Goal: Contribute content: Add original content to the website for others to see

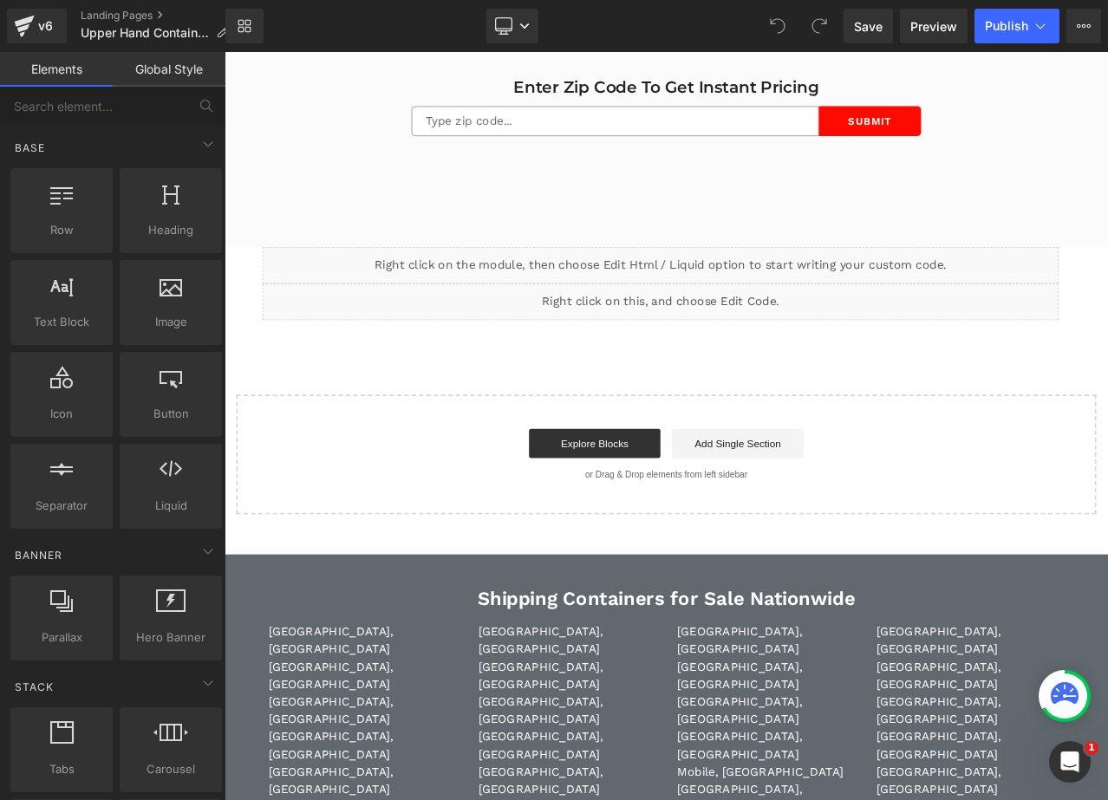
scroll to position [5635, 0]
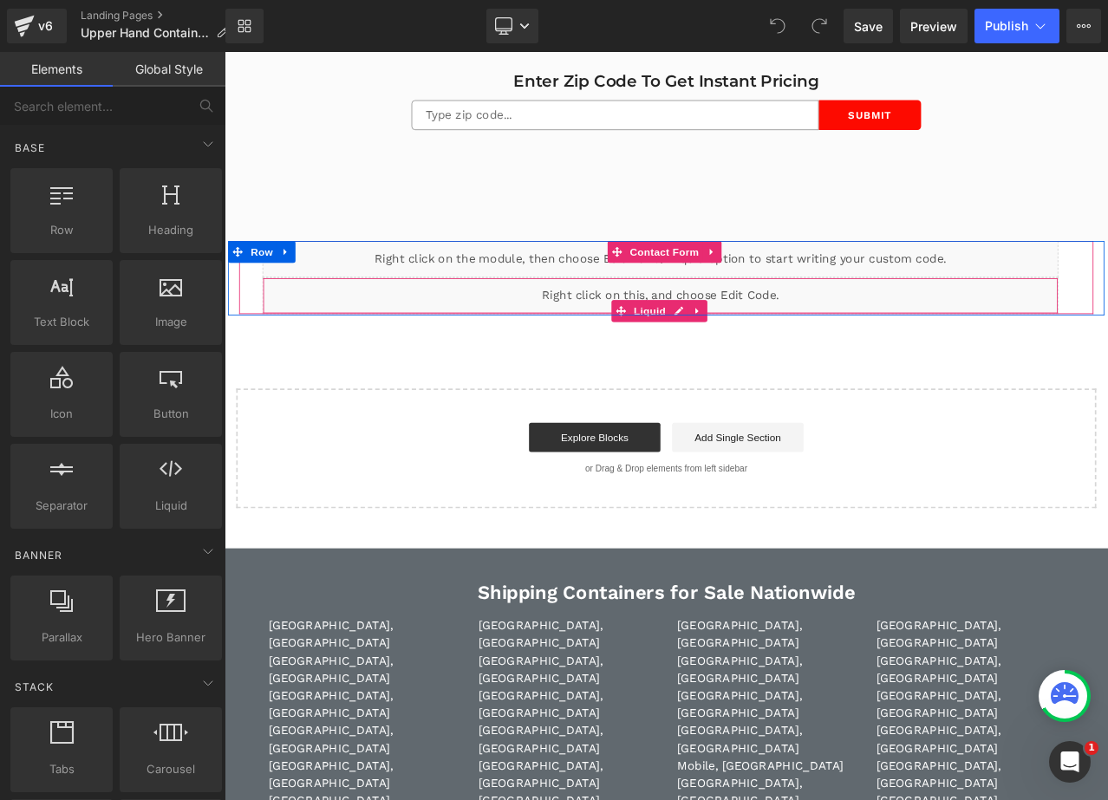
click at [756, 336] on div "Liquid" at bounding box center [742, 341] width 945 height 43
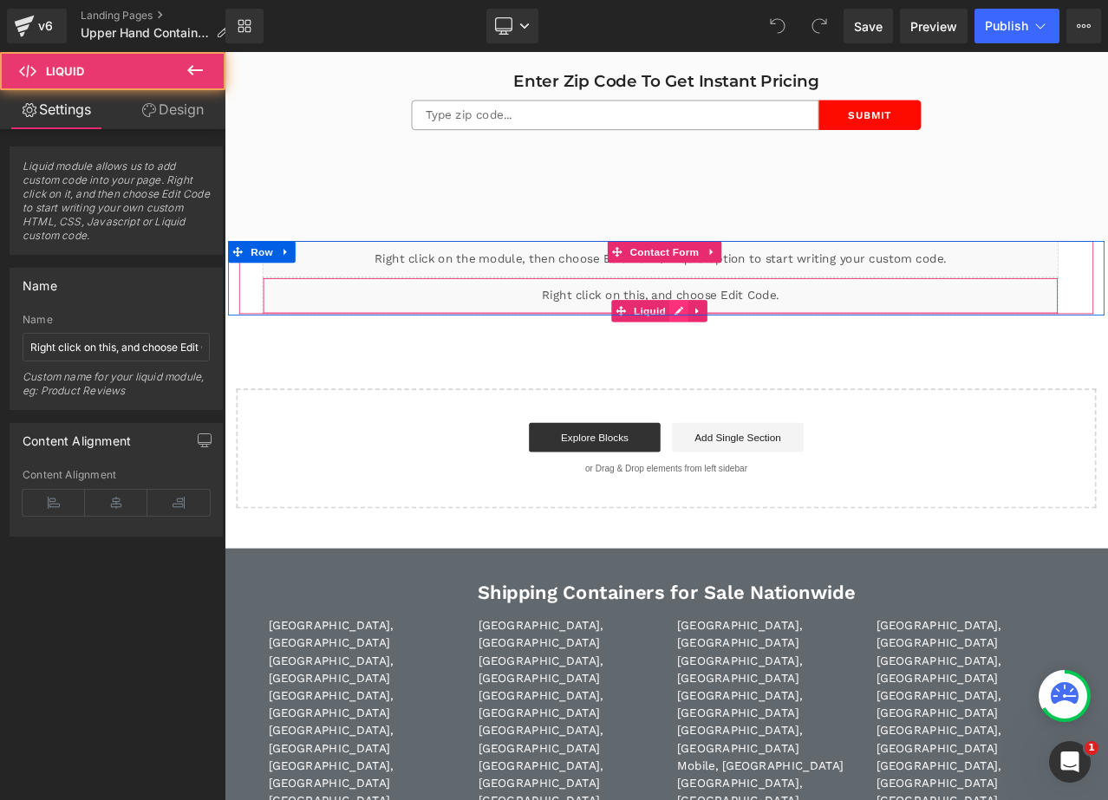
click at [755, 350] on div "Liquid" at bounding box center [742, 341] width 945 height 43
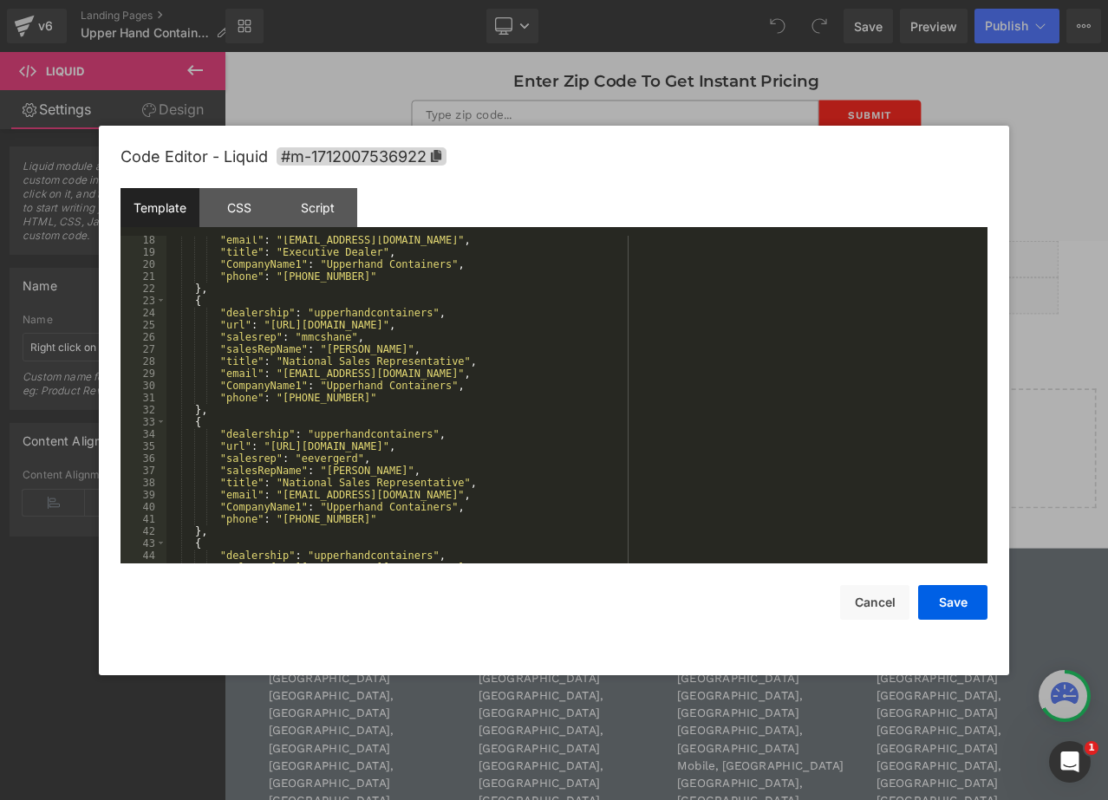
scroll to position [260, 0]
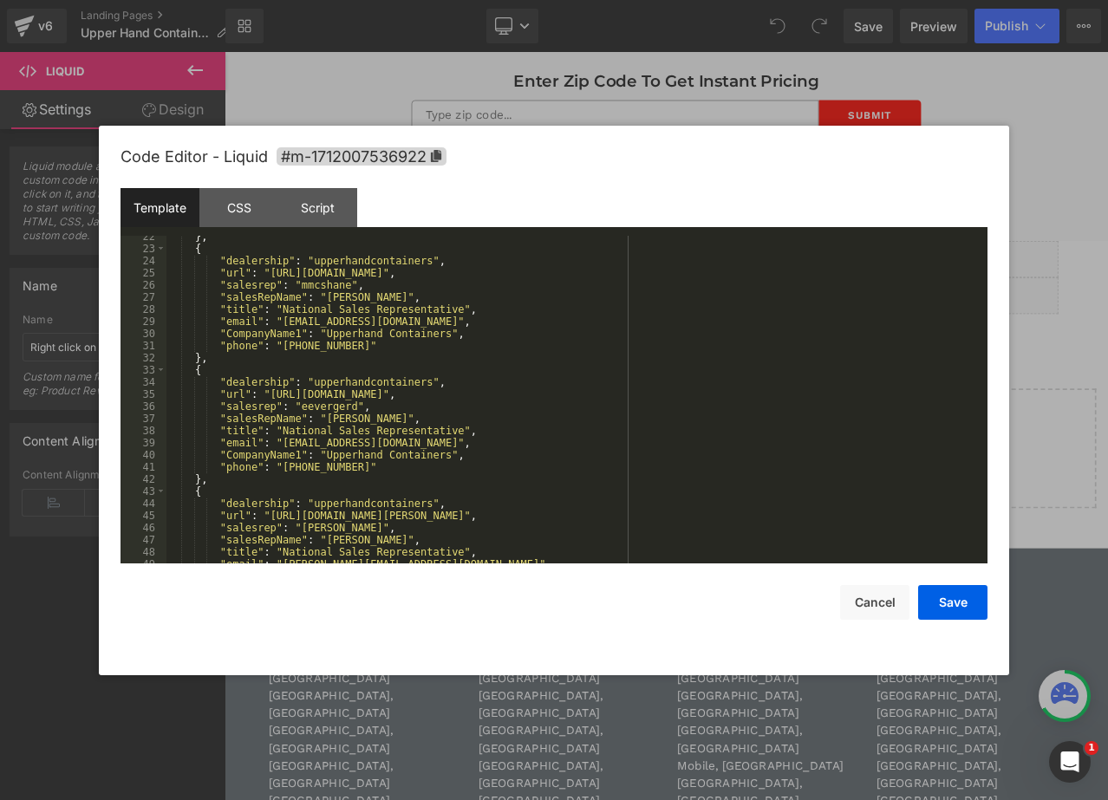
click at [593, 395] on div "} , { "dealership" : "upperhandcontainers" , "url" : "[URL][DOMAIN_NAME]" , "sa…" at bounding box center [573, 407] width 814 height 352
click at [334, 405] on div "} , { "dealership" : "upperhandcontainers" , "url" : "[URL][DOMAIN_NAME]" , "sa…" at bounding box center [573, 407] width 814 height 352
click at [321, 446] on div "} , { "dealership" : "upperhandcontainers" , "url" : "[URL][DOMAIN_NAME]" , "sa…" at bounding box center [573, 407] width 814 height 352
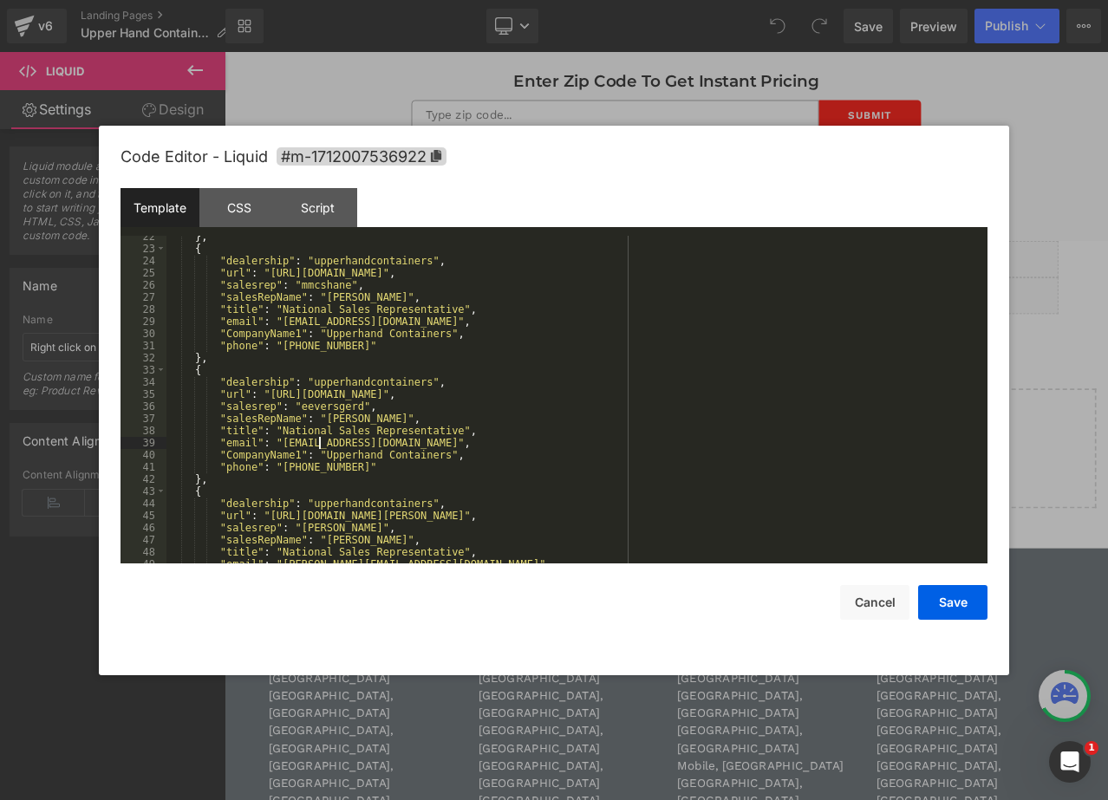
click at [321, 446] on div "} , { "dealership" : "upperhandcontainers" , "url" : "[URL][DOMAIN_NAME]" , "sa…" at bounding box center [573, 407] width 814 height 352
click at [940, 603] on button "Save" at bounding box center [952, 602] width 69 height 35
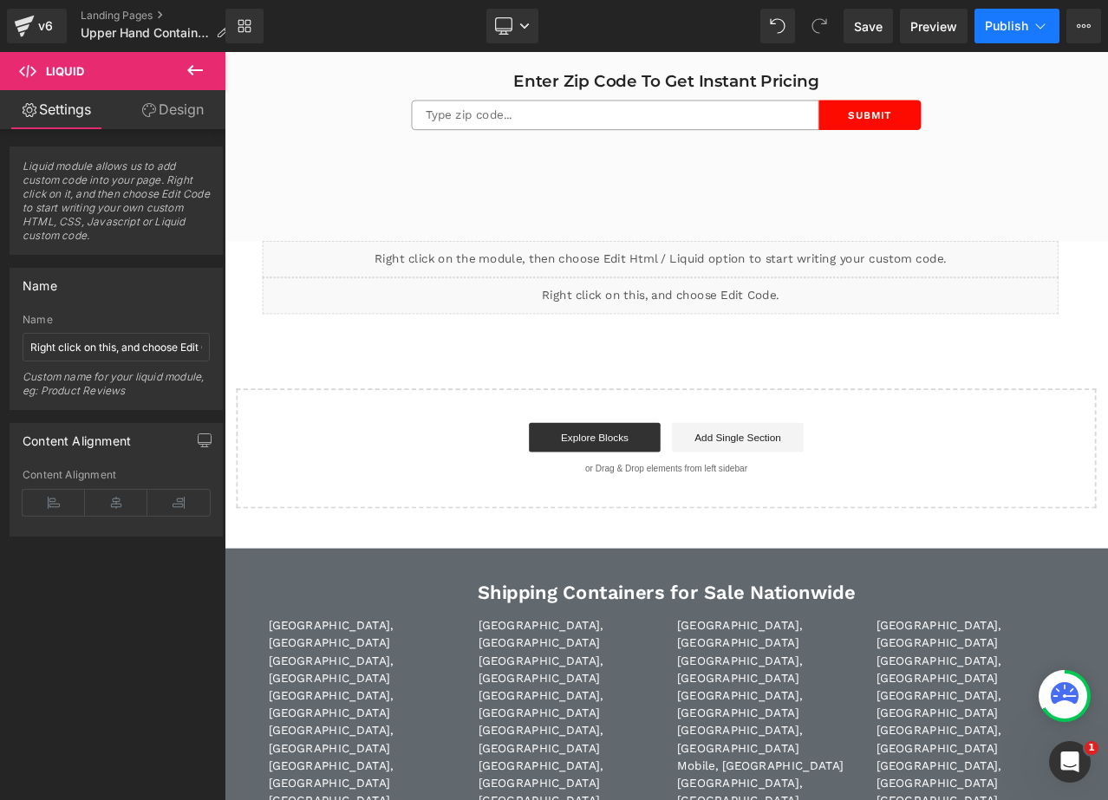
drag, startPoint x: 938, startPoint y: 0, endPoint x: 1021, endPoint y: 32, distance: 89.2
click at [1021, 32] on span "Publish" at bounding box center [1006, 26] width 43 height 14
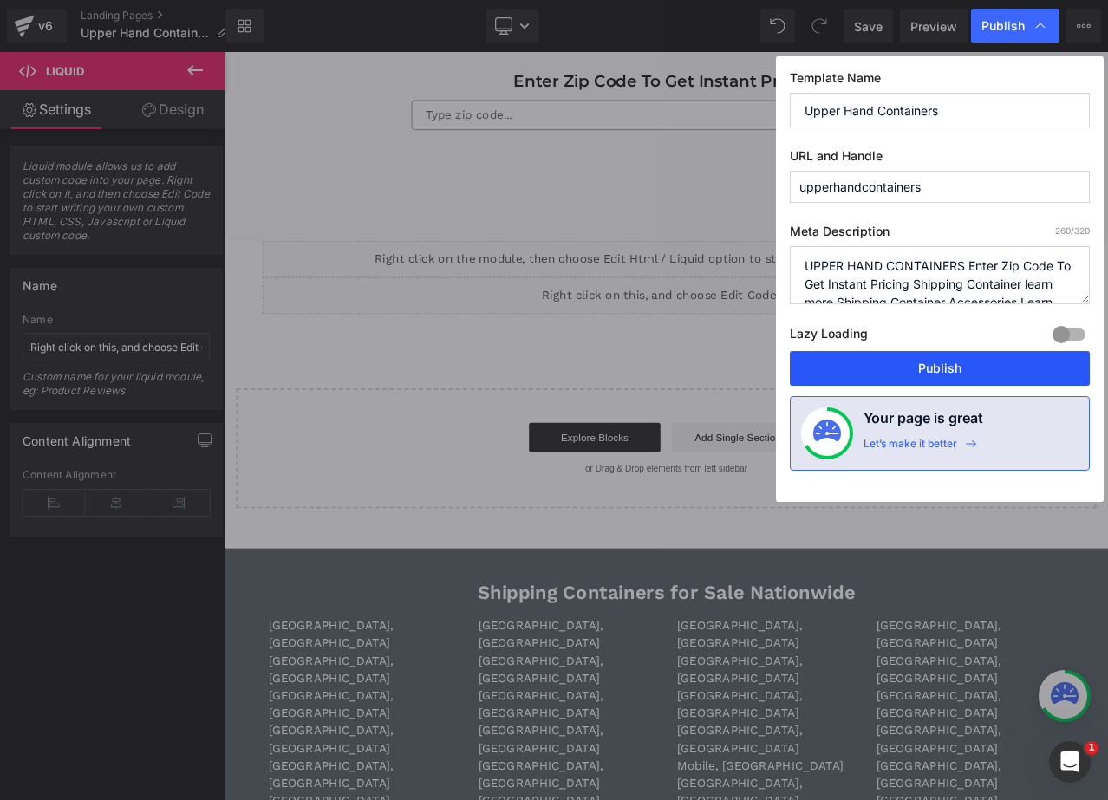
drag, startPoint x: 941, startPoint y: 374, endPoint x: 1046, endPoint y: 347, distance: 107.4
click at [941, 374] on button "Publish" at bounding box center [940, 368] width 300 height 35
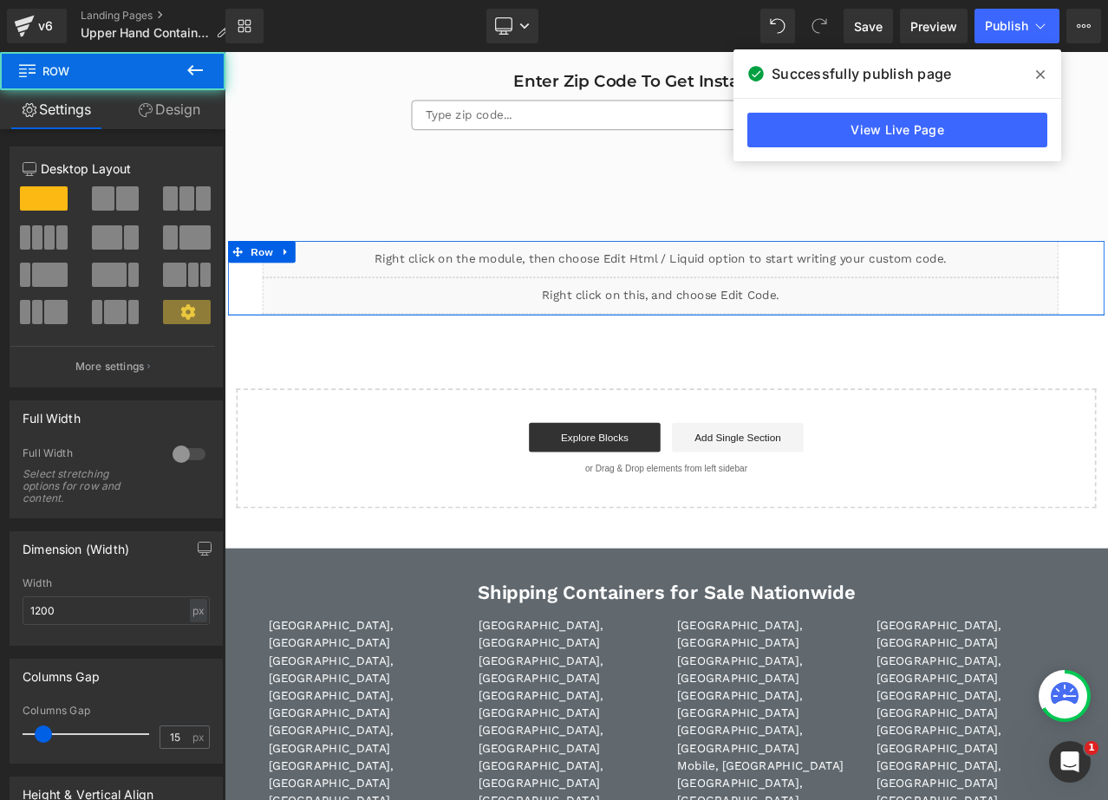
click at [743, 355] on div "Liquid Liquid Contact Form Row" at bounding box center [749, 321] width 1040 height 88
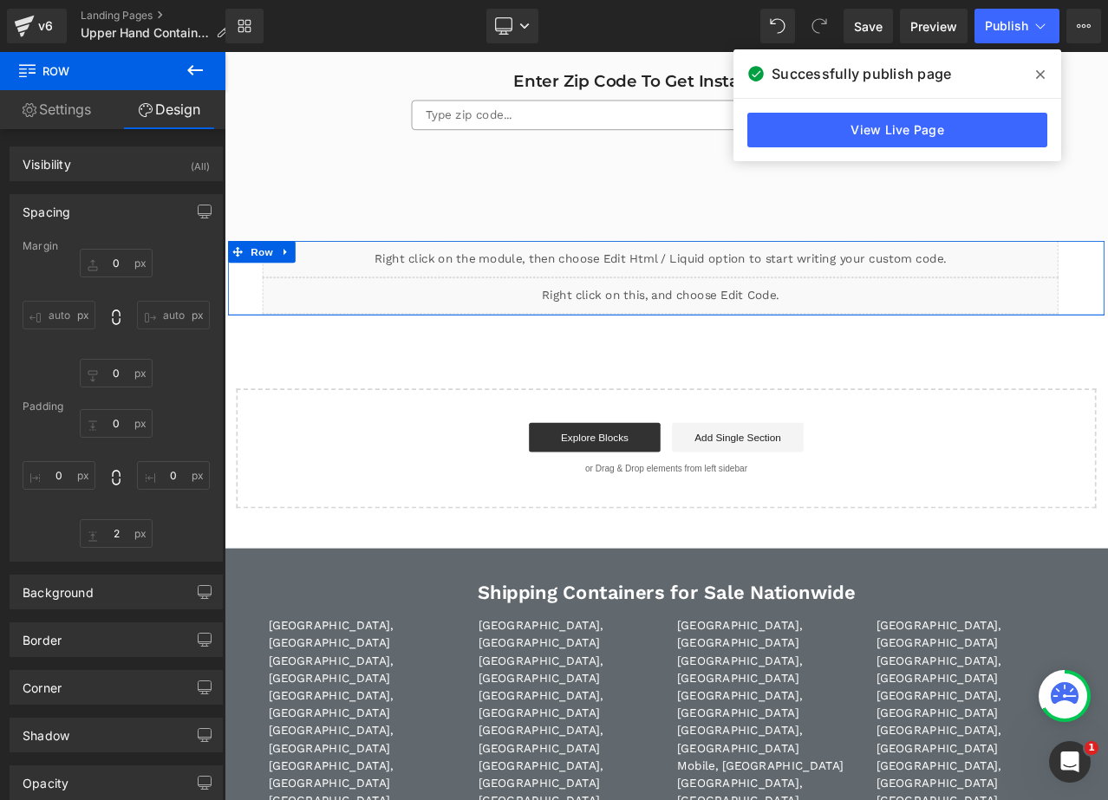
click at [759, 363] on div at bounding box center [749, 364] width 1040 height 2
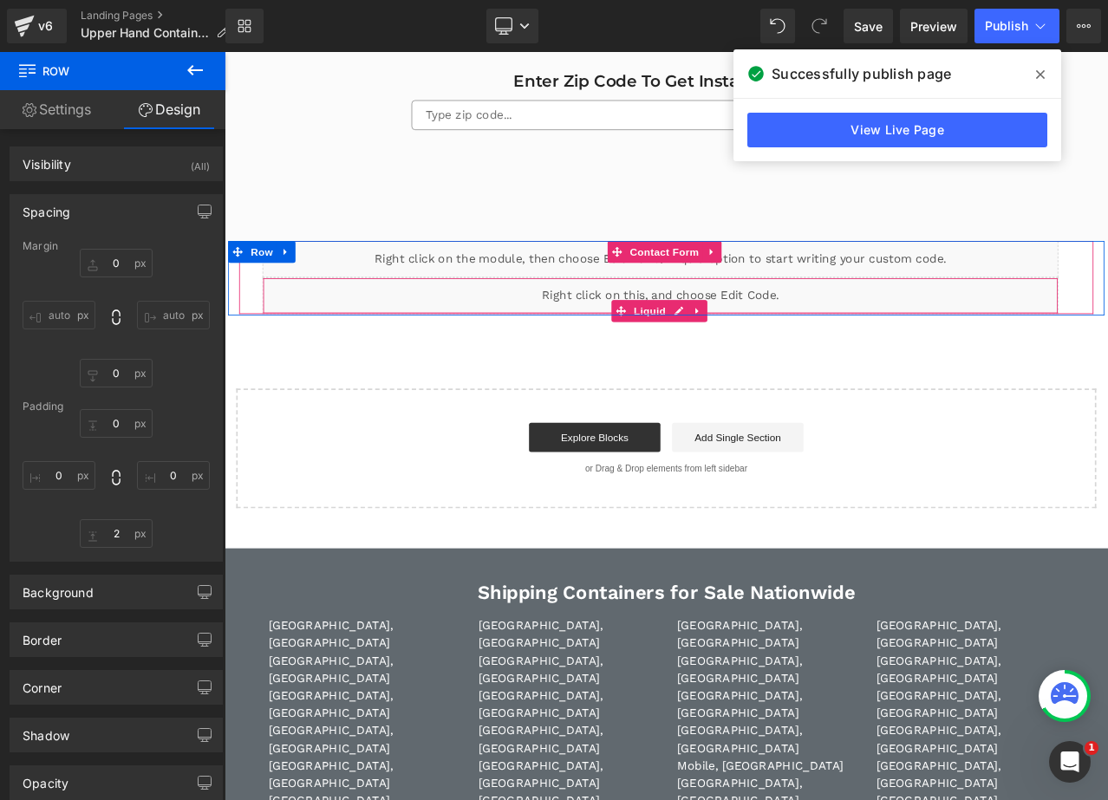
click at [759, 359] on div at bounding box center [749, 361] width 1014 height 4
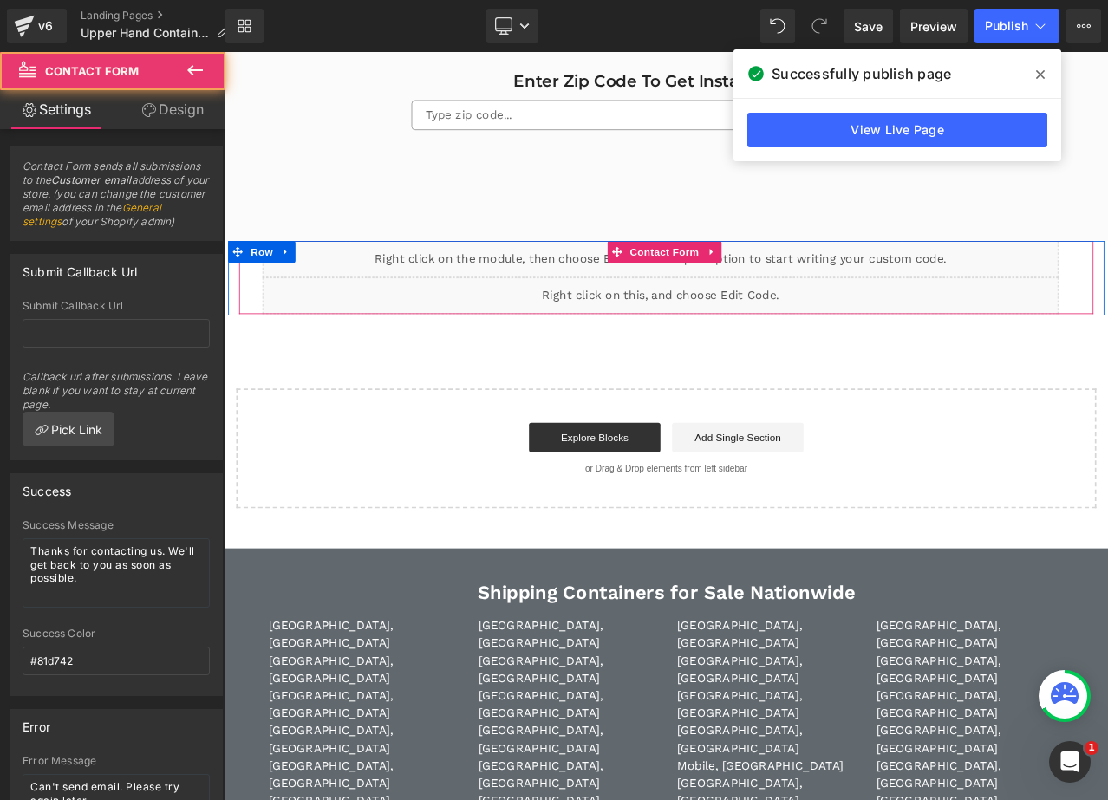
click at [759, 343] on div "Liquid" at bounding box center [742, 341] width 945 height 43
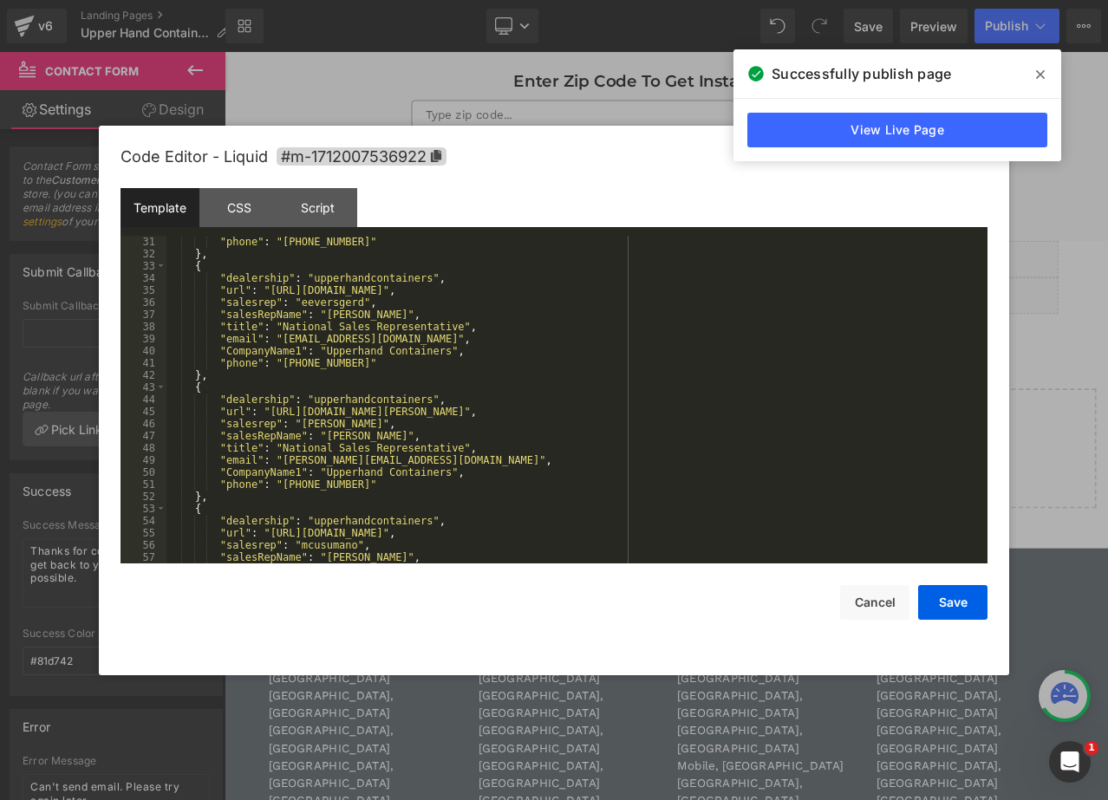
scroll to position [364, 0]
click at [364, 316] on div ""phone" : "[PHONE_NUMBER]" } , { "dealership" : "upperhandcontainers" , "url" :…" at bounding box center [573, 412] width 814 height 352
drag, startPoint x: 960, startPoint y: 603, endPoint x: 1017, endPoint y: 124, distance: 482.0
click at [957, 602] on button "Save" at bounding box center [952, 602] width 69 height 35
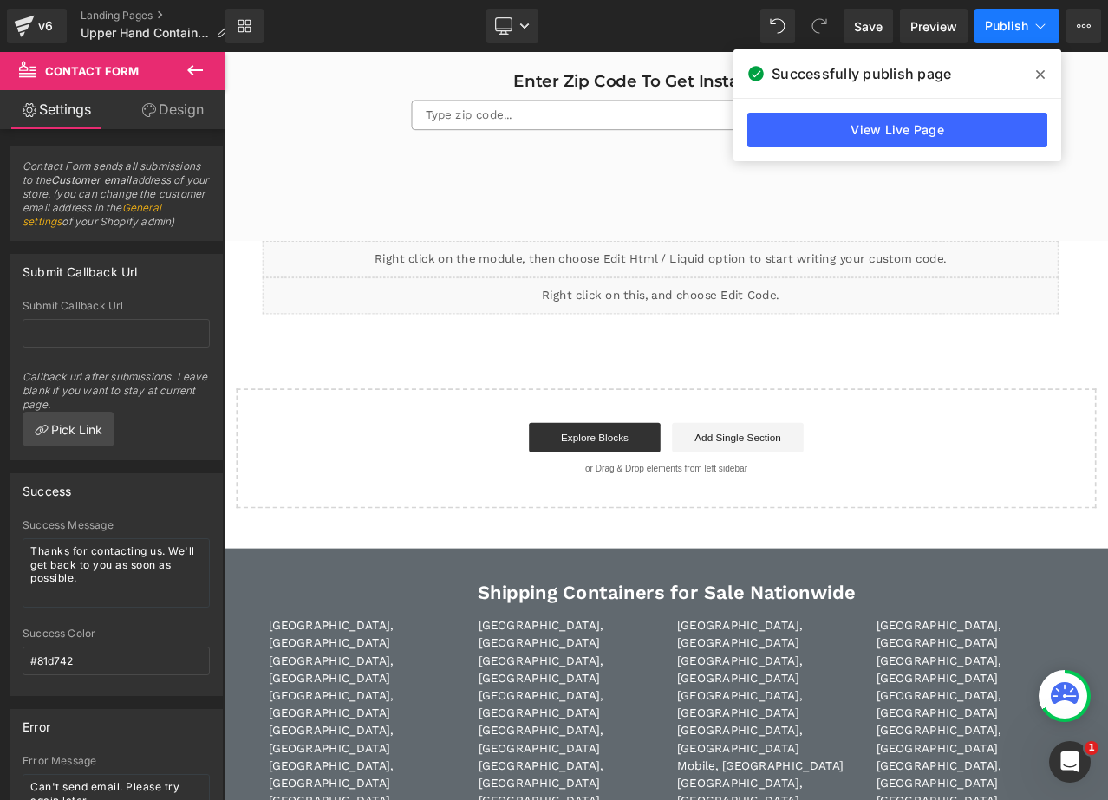
click at [993, 15] on button "Publish" at bounding box center [1016, 26] width 85 height 35
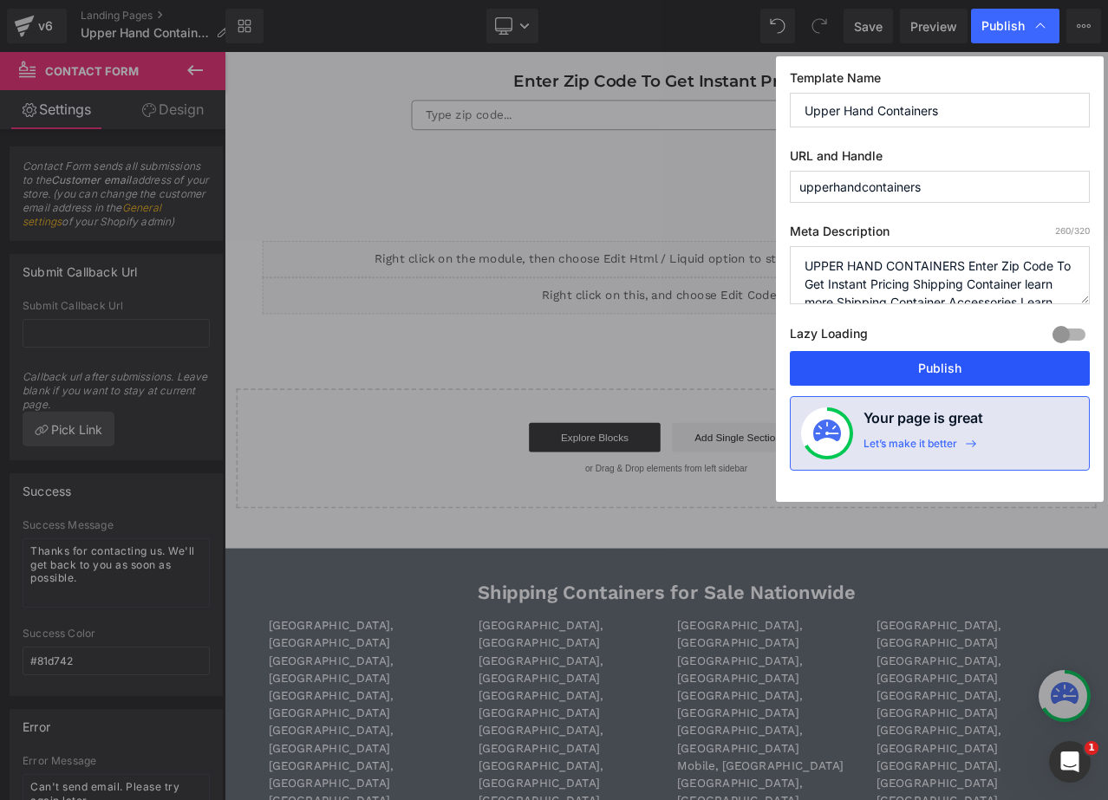
click at [937, 368] on button "Publish" at bounding box center [940, 368] width 300 height 35
